Goal: Task Accomplishment & Management: Complete application form

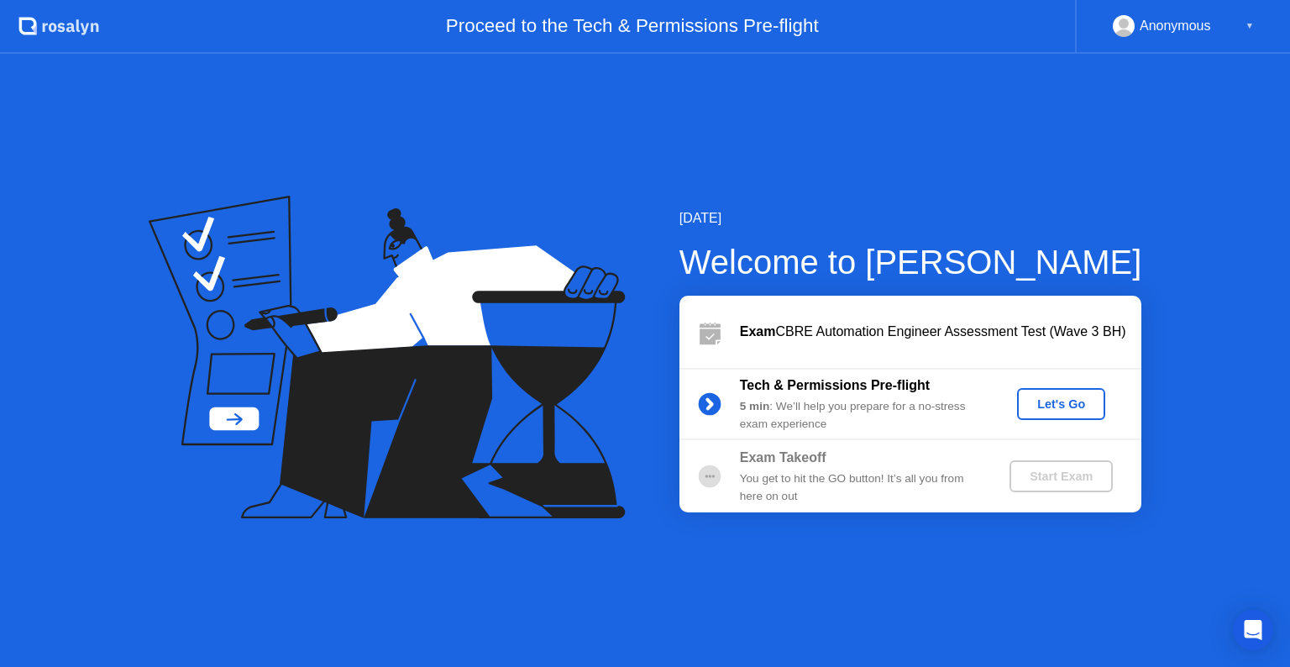
click at [1059, 400] on div "Let's Go" at bounding box center [1061, 403] width 75 height 13
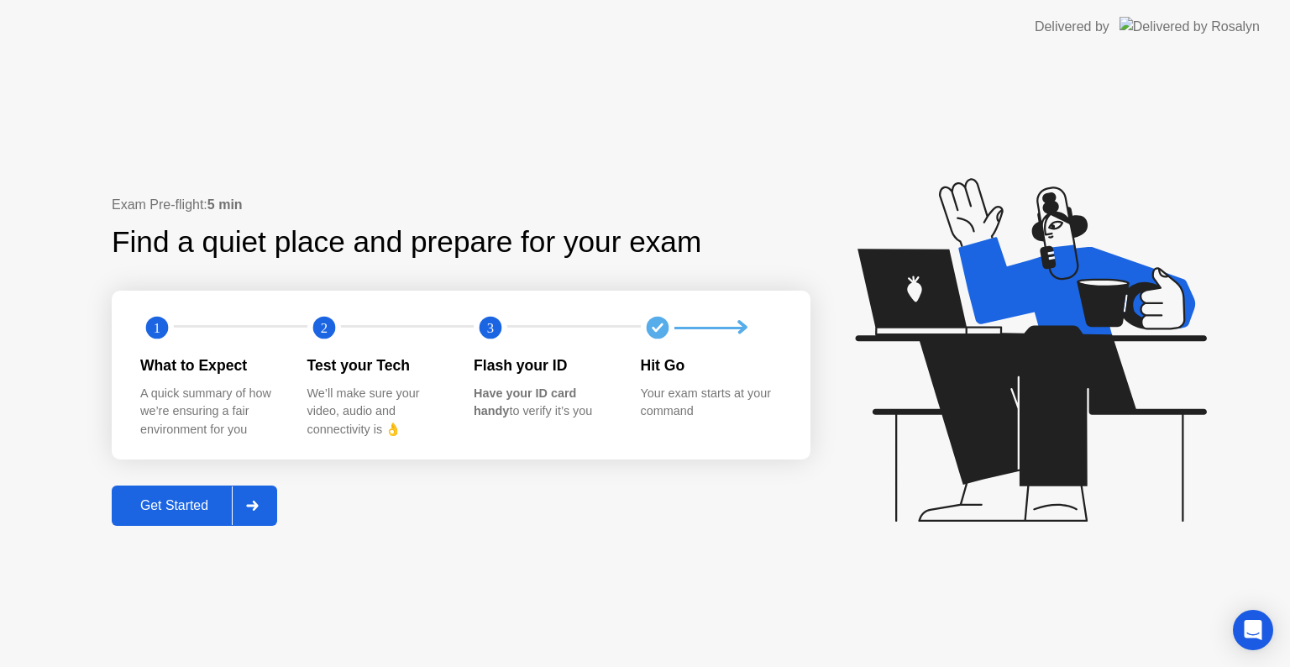
click at [160, 513] on div "Get Started" at bounding box center [174, 505] width 115 height 15
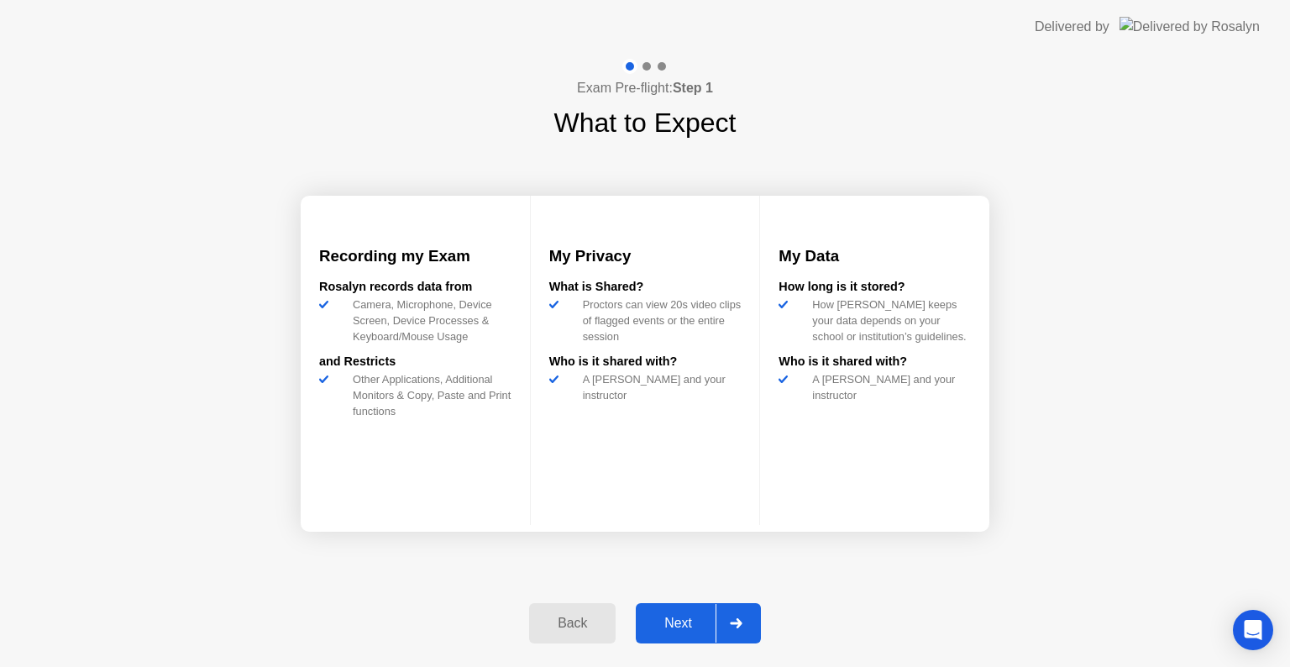
click at [669, 623] on div "Next" at bounding box center [678, 623] width 75 height 15
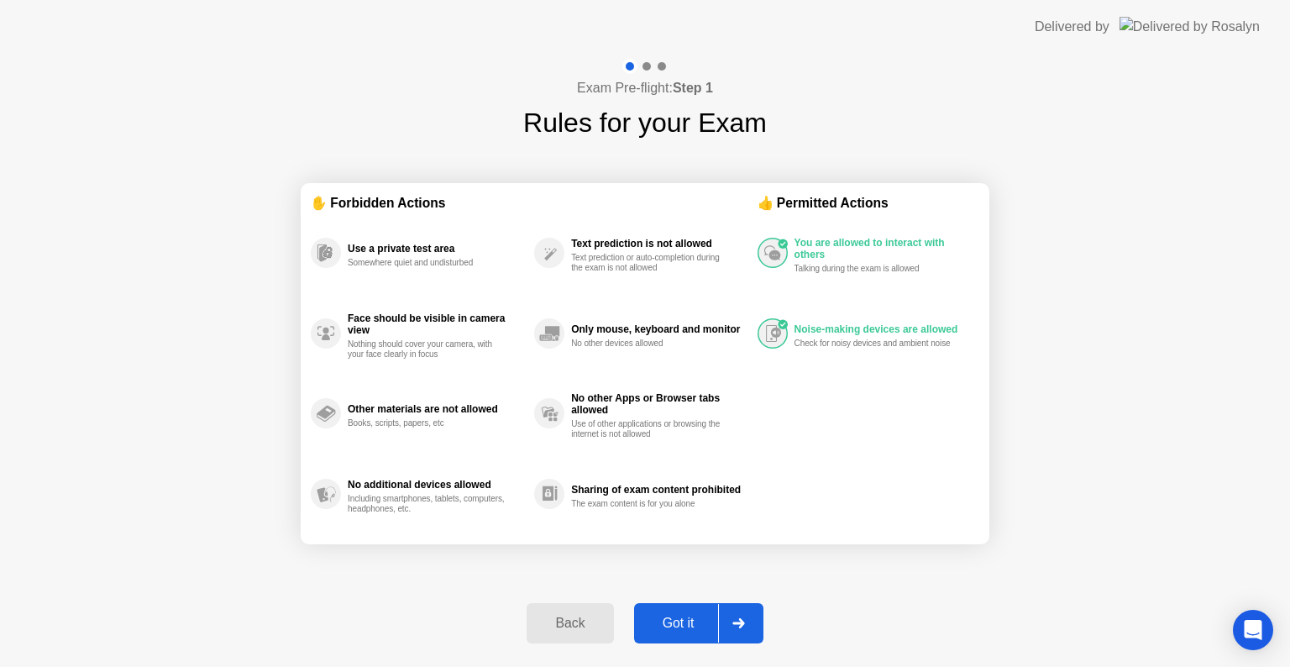
click at [669, 618] on div "Got it" at bounding box center [678, 623] width 79 height 15
select select "**********"
select select "*******"
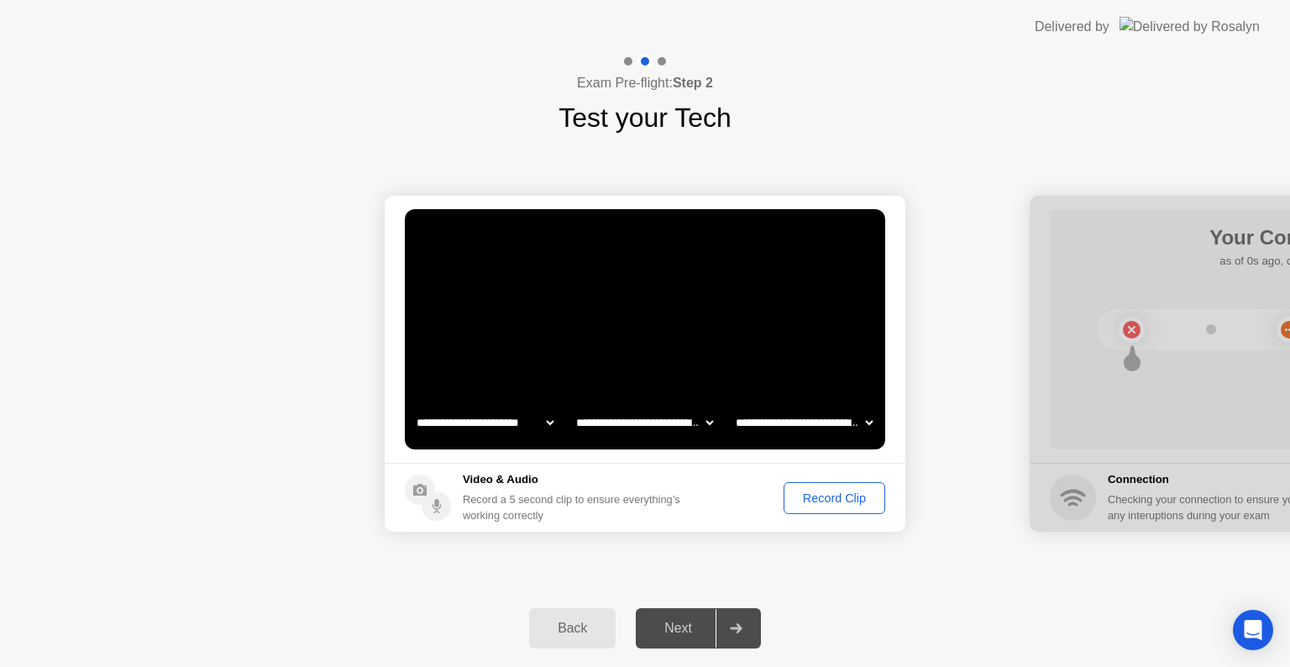
click at [671, 622] on div "Next" at bounding box center [678, 628] width 75 height 15
click at [821, 492] on div "Record Clip" at bounding box center [835, 497] width 90 height 13
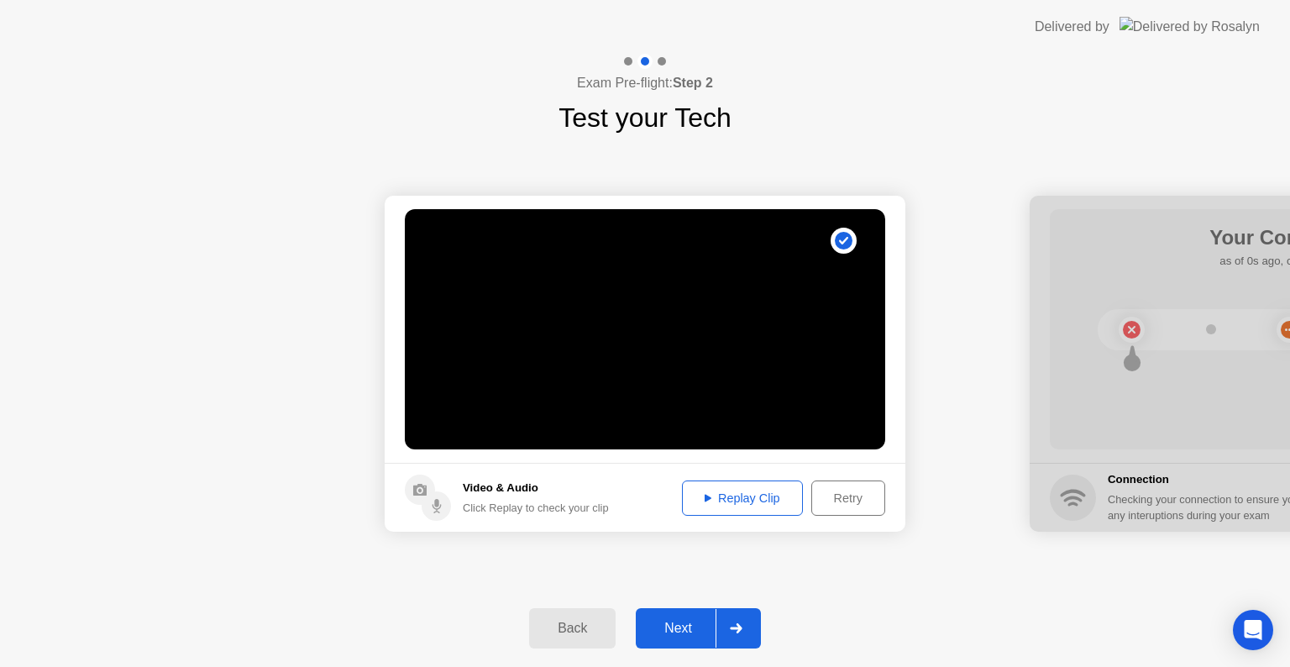
click at [759, 501] on div "Replay Clip" at bounding box center [742, 497] width 109 height 13
click at [683, 628] on div "Next" at bounding box center [678, 628] width 75 height 15
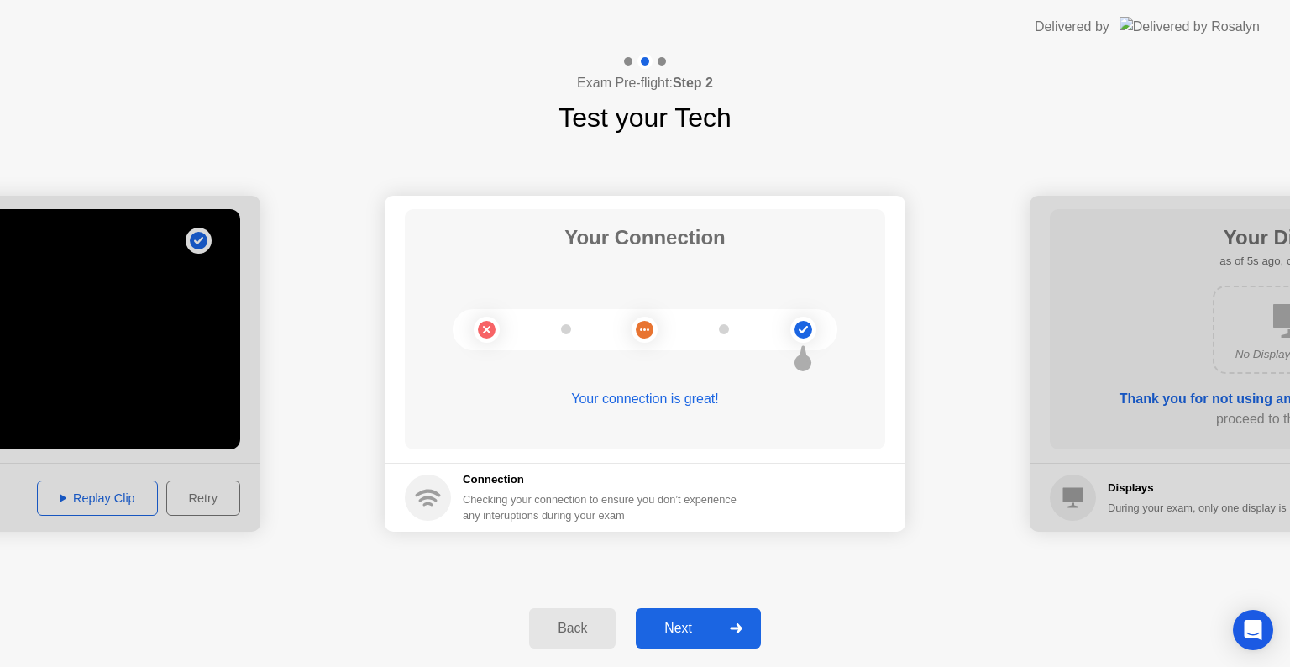
click at [678, 628] on div "Next" at bounding box center [678, 628] width 75 height 15
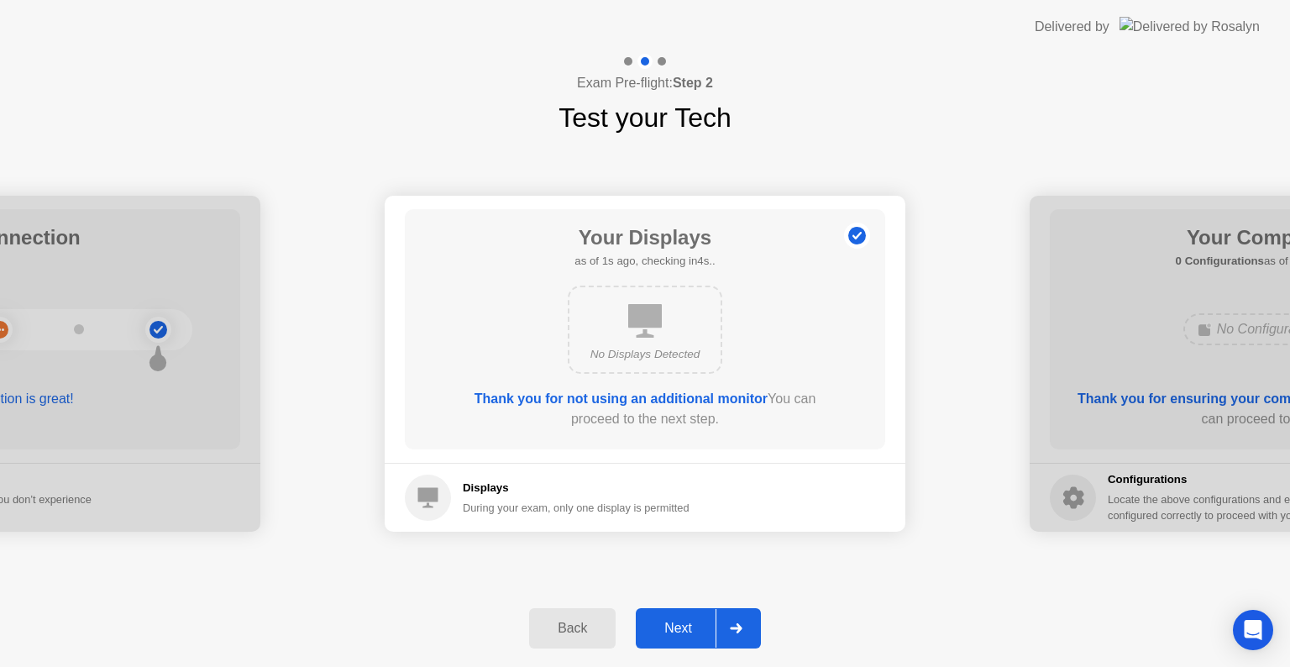
click at [677, 628] on div "Next" at bounding box center [678, 628] width 75 height 15
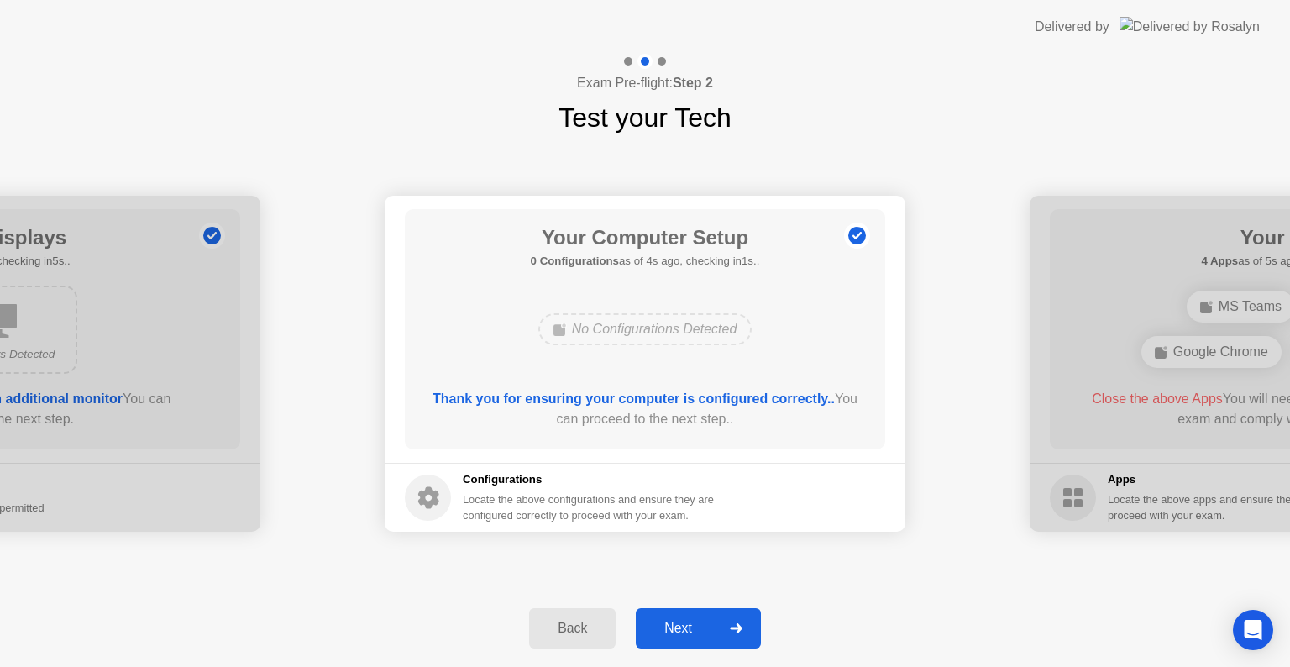
click at [677, 628] on div "Next" at bounding box center [678, 628] width 75 height 15
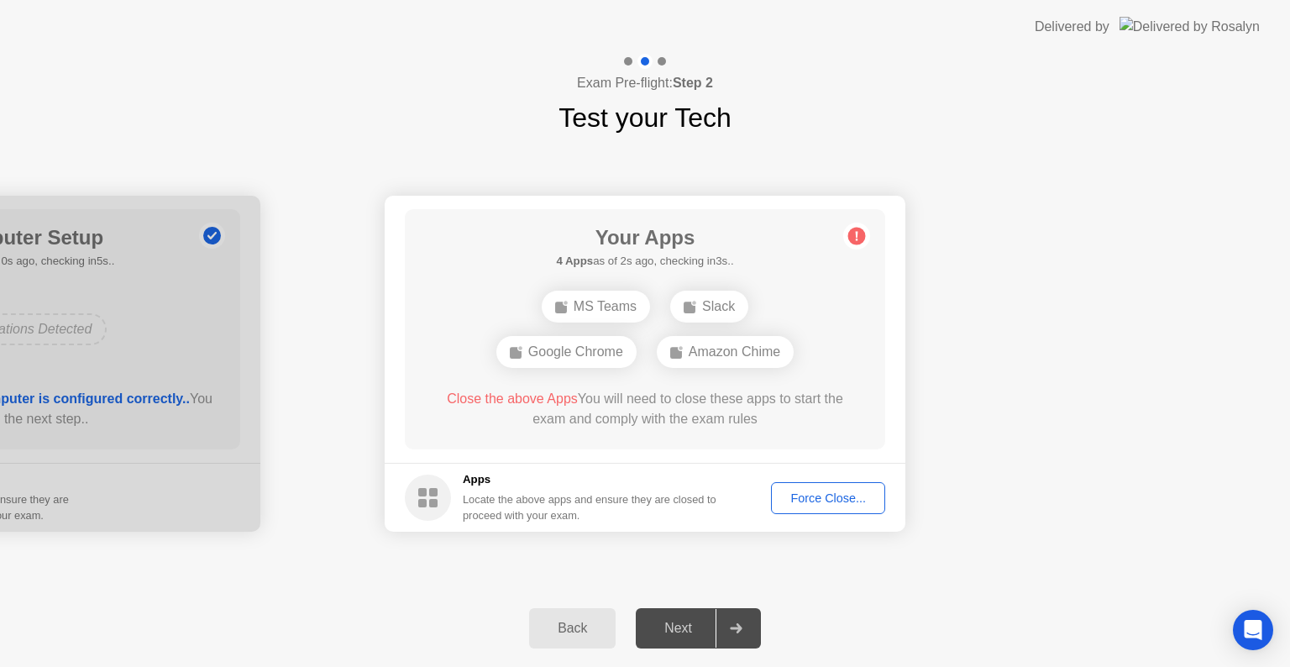
click at [799, 504] on div "Force Close..." at bounding box center [828, 497] width 102 height 13
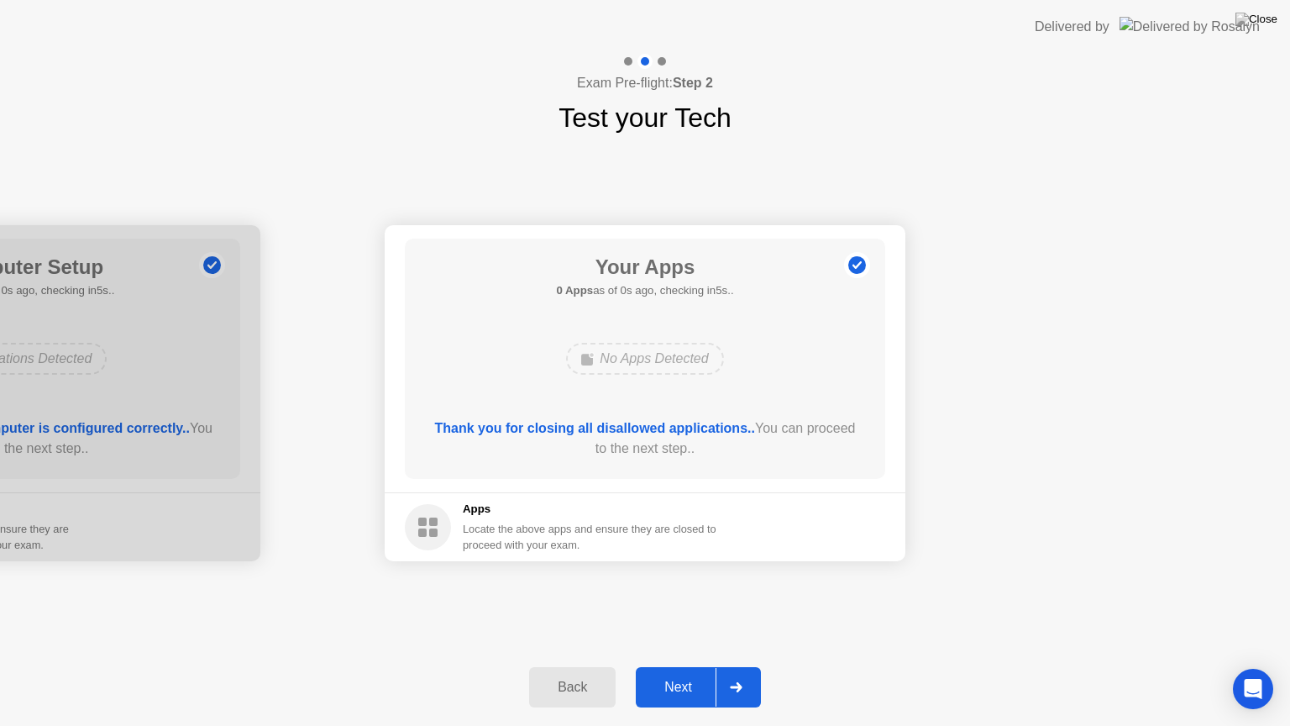
click at [514, 666] on div "Back Next" at bounding box center [645, 686] width 1290 height 77
click at [688, 666] on div "Next" at bounding box center [678, 687] width 75 height 15
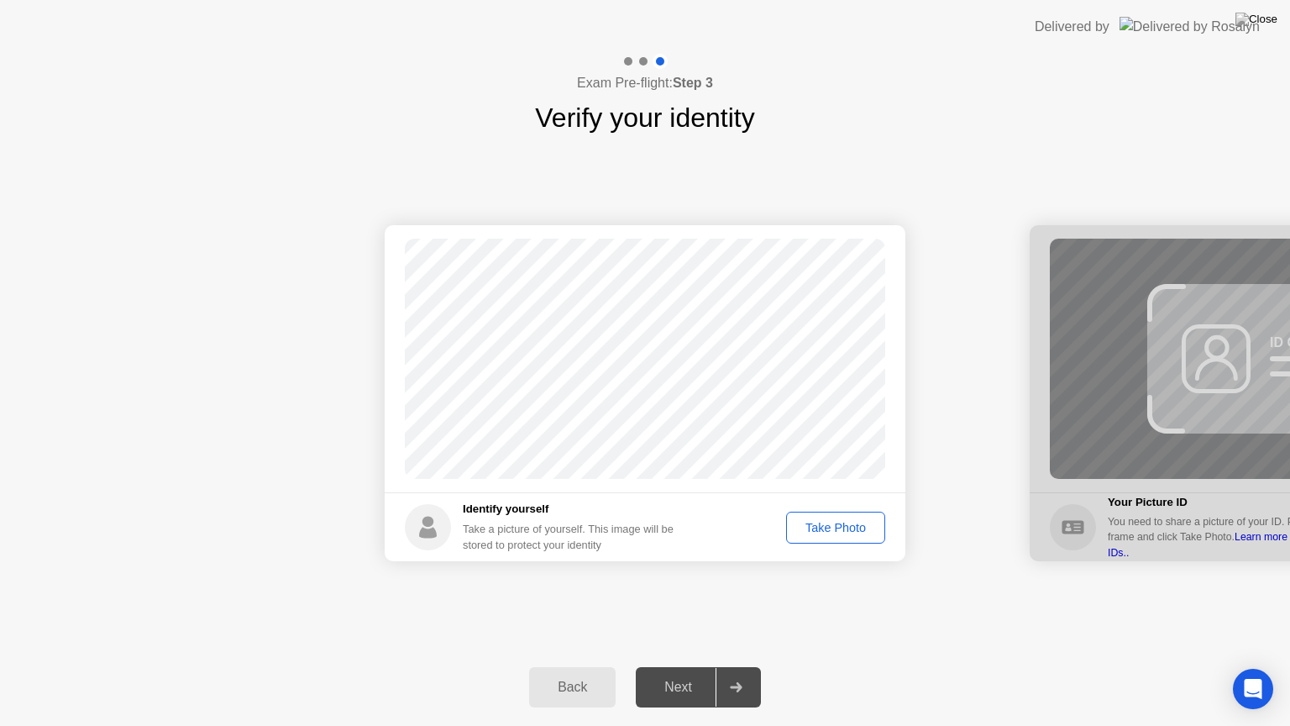
click at [822, 529] on div "Take Photo" at bounding box center [835, 527] width 87 height 13
click at [689, 666] on div "Next" at bounding box center [678, 687] width 75 height 15
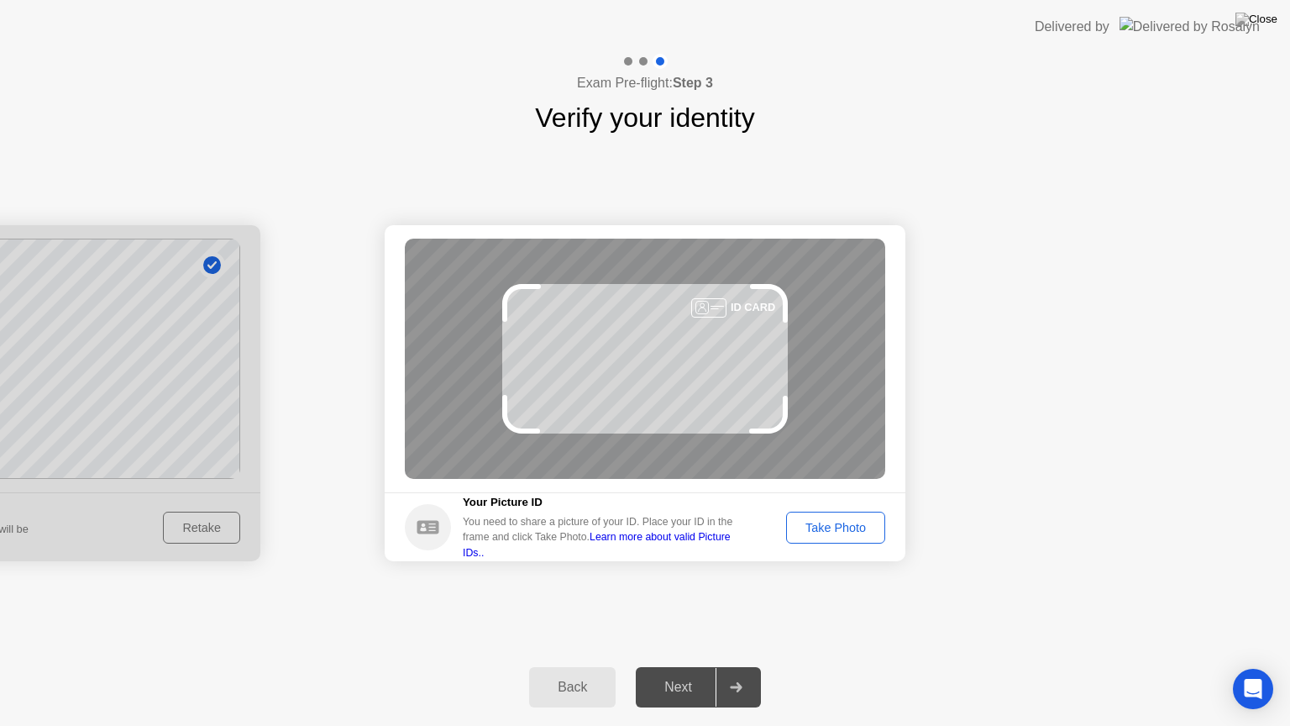
click at [829, 521] on div "Take Photo" at bounding box center [835, 527] width 87 height 13
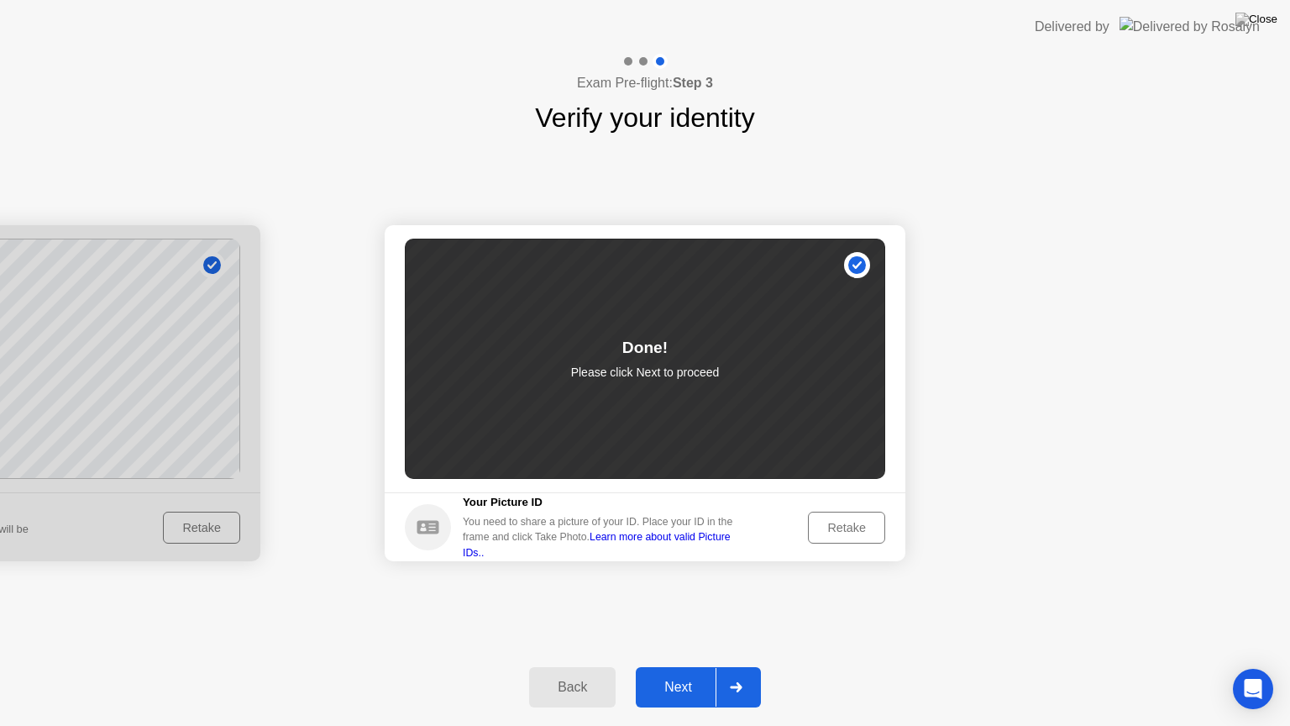
click at [680, 666] on div "Next" at bounding box center [678, 687] width 75 height 15
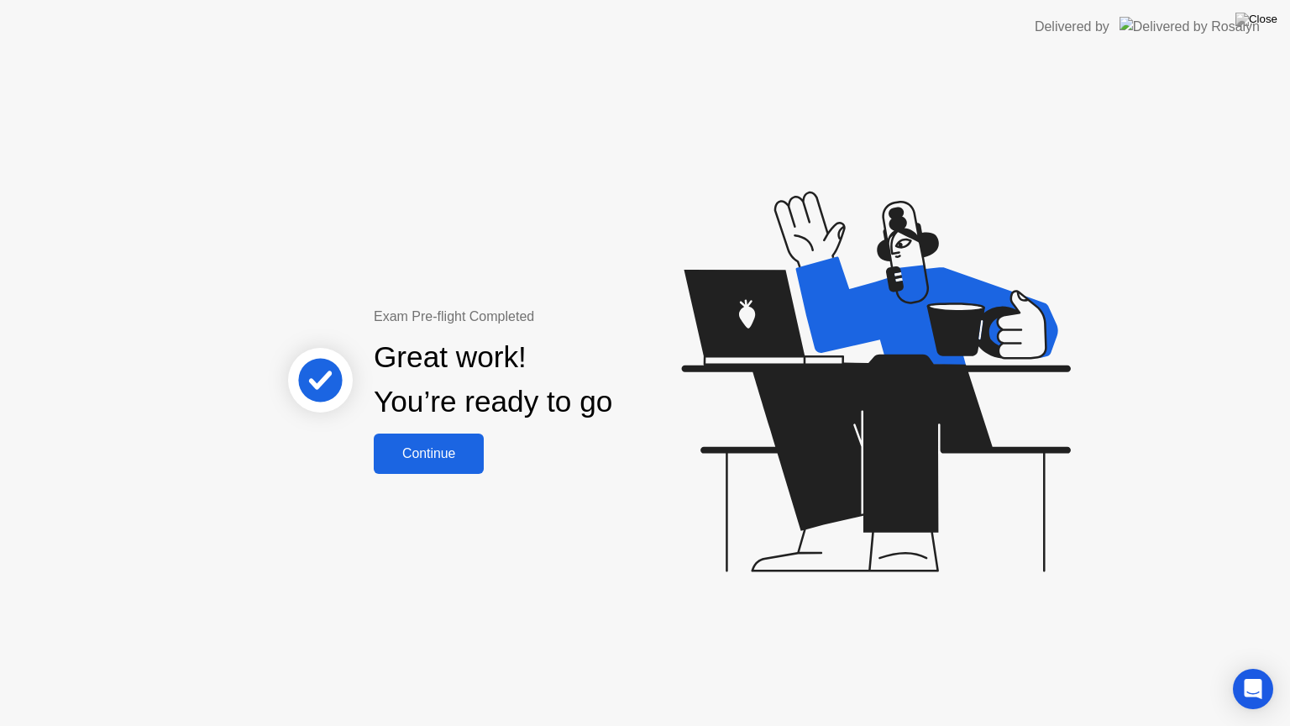
click at [450, 455] on div "Continue" at bounding box center [429, 453] width 100 height 15
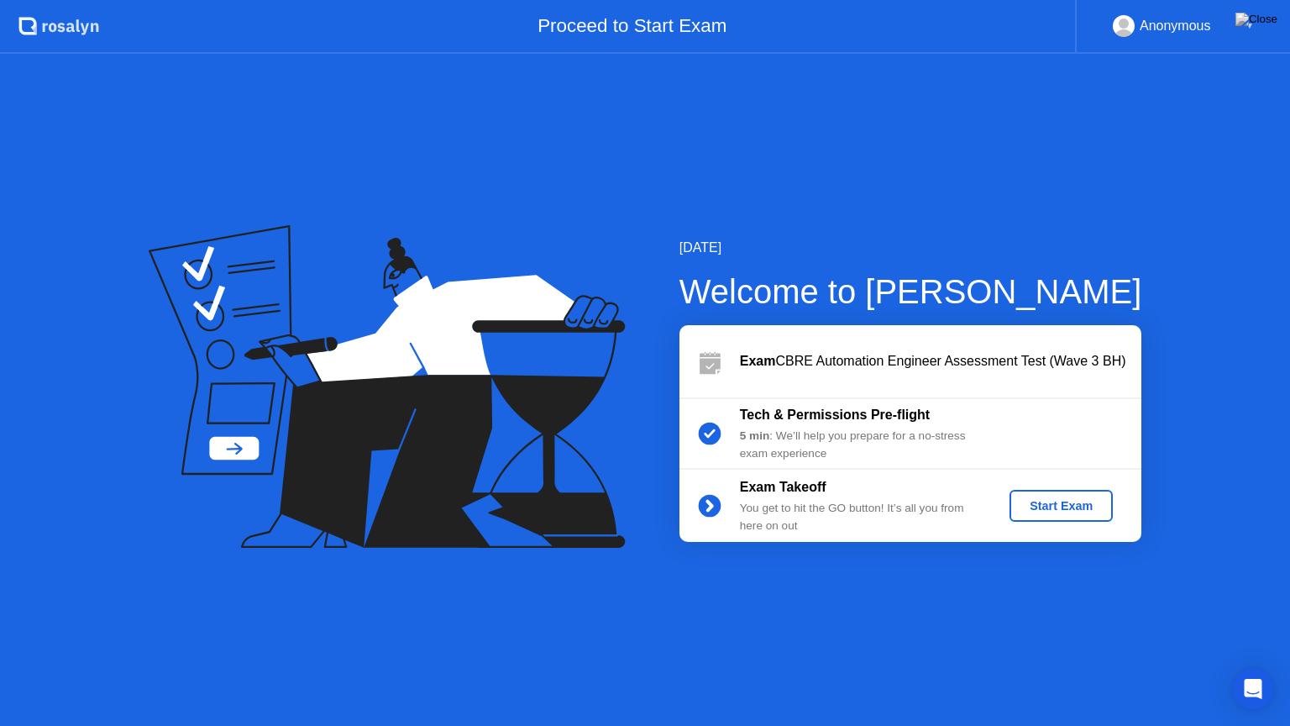
click at [1055, 507] on div "Start Exam" at bounding box center [1061, 505] width 90 height 13
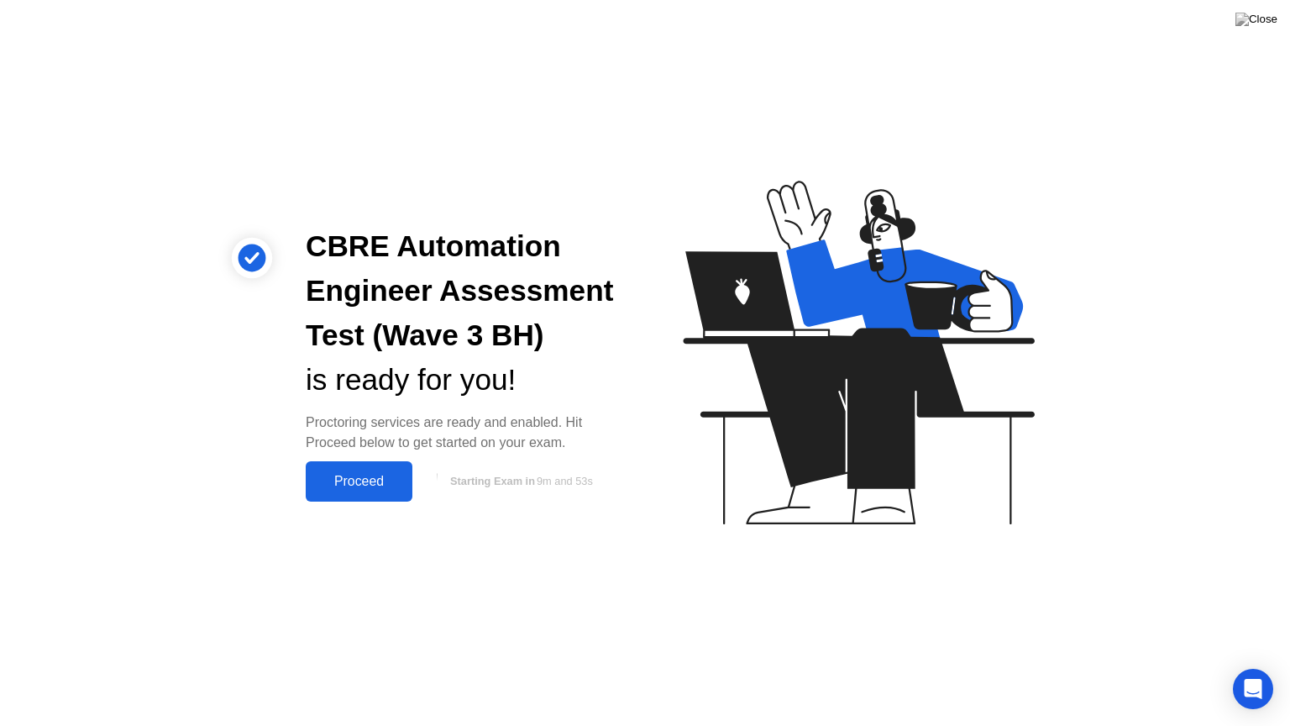
click at [364, 479] on div "Proceed" at bounding box center [359, 481] width 97 height 15
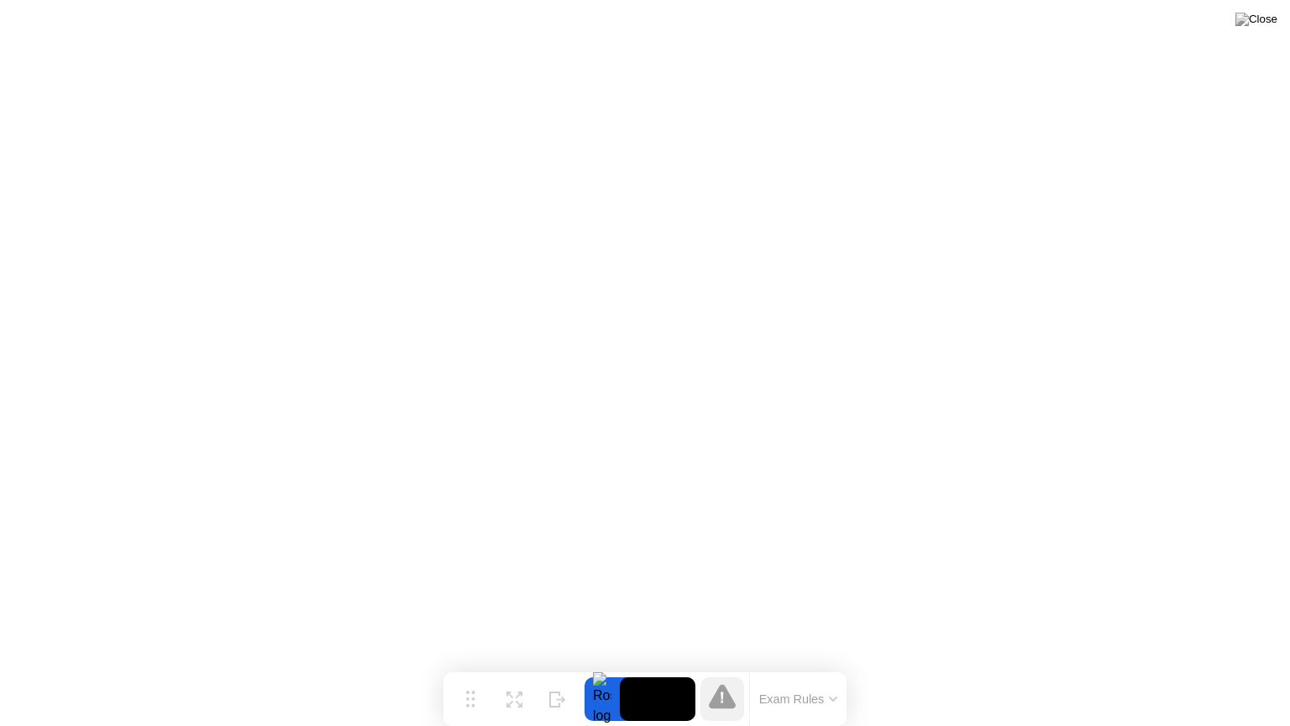
click at [596, 666] on div at bounding box center [602, 699] width 35 height 44
click at [821, 666] on button "Exam Rules" at bounding box center [798, 698] width 89 height 15
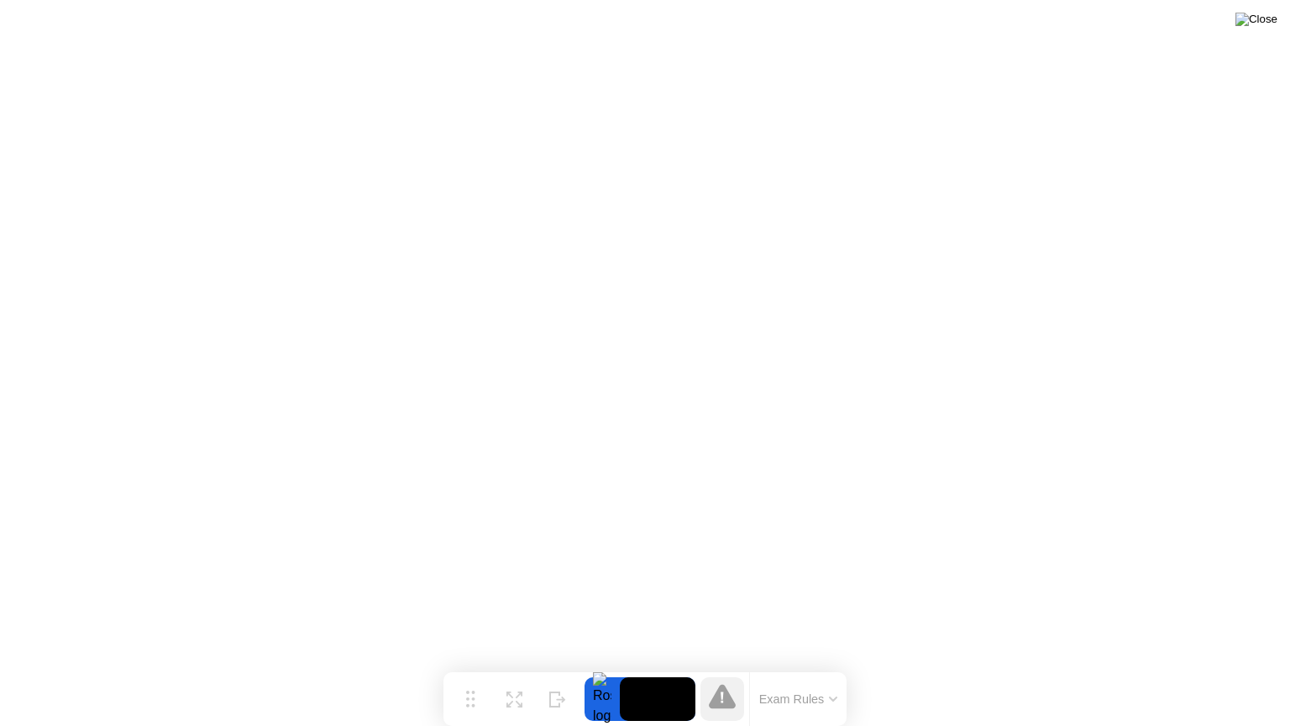
click at [1273, 23] on img at bounding box center [1257, 19] width 42 height 13
click at [1268, 22] on img at bounding box center [1257, 19] width 42 height 13
